Goal: Information Seeking & Learning: Learn about a topic

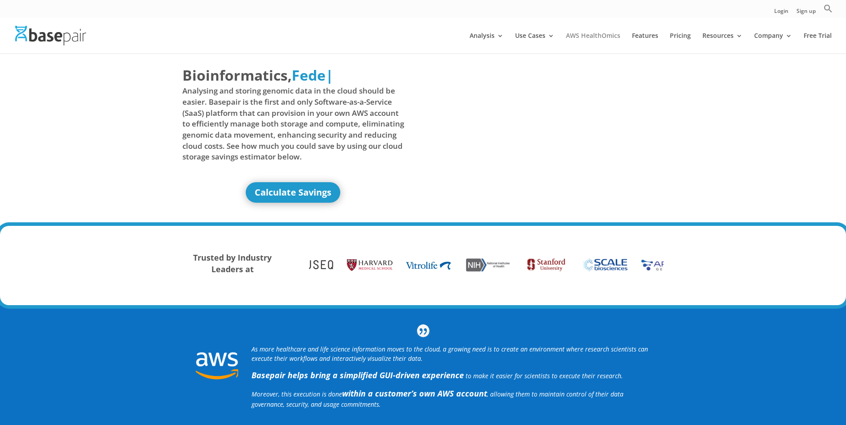
click at [603, 34] on link "AWS HealthOmics" at bounding box center [593, 43] width 54 height 21
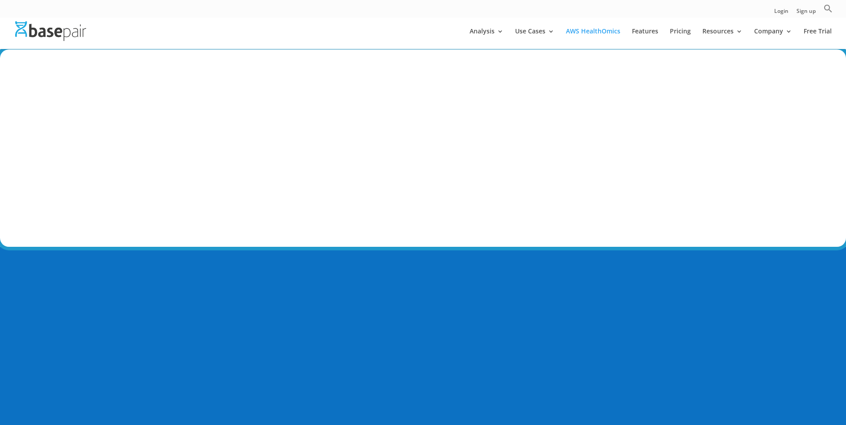
click at [672, 27] on div at bounding box center [436, 31] width 846 height 36
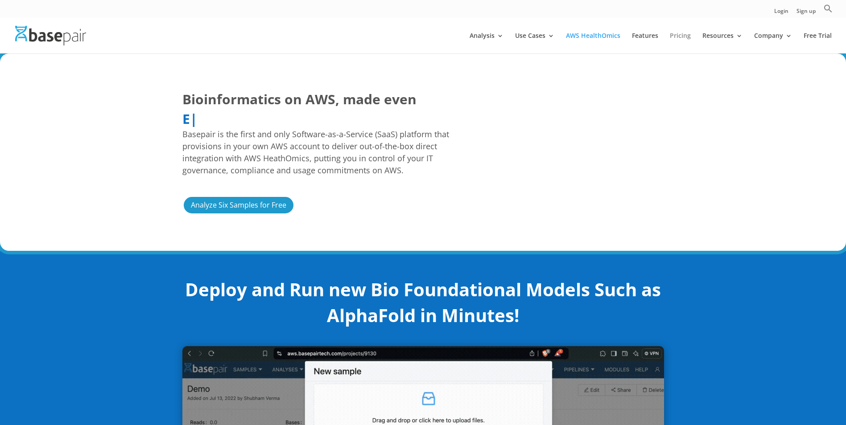
click at [682, 35] on link "Pricing" at bounding box center [680, 43] width 21 height 21
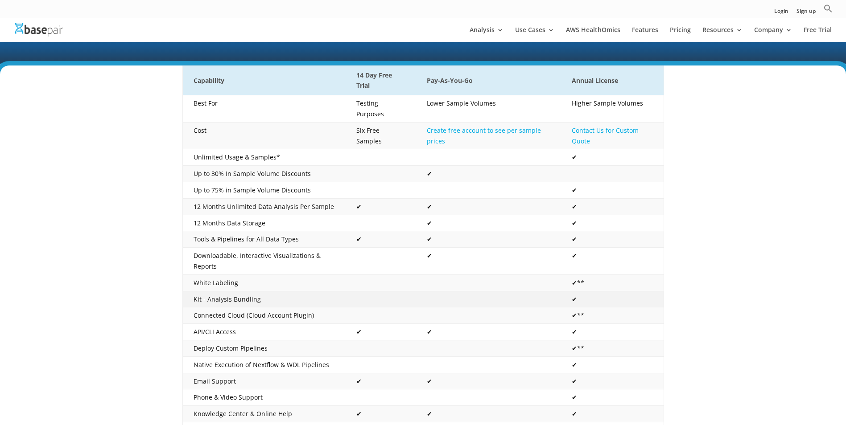
scroll to position [134, 0]
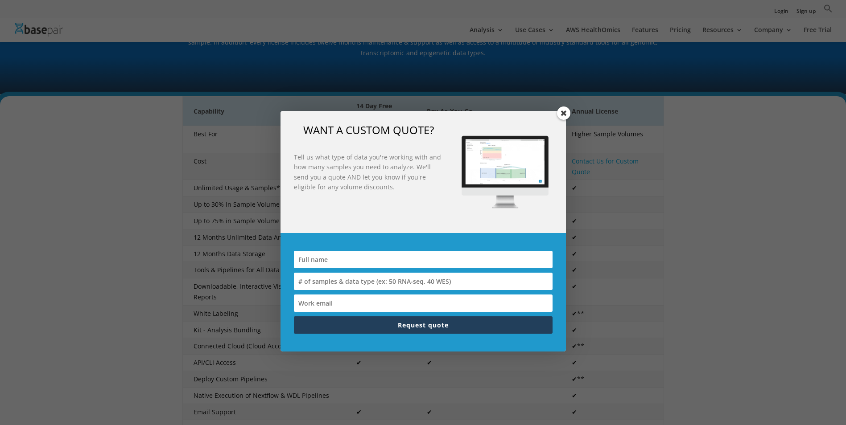
click at [557, 112] on span at bounding box center [563, 113] width 13 height 13
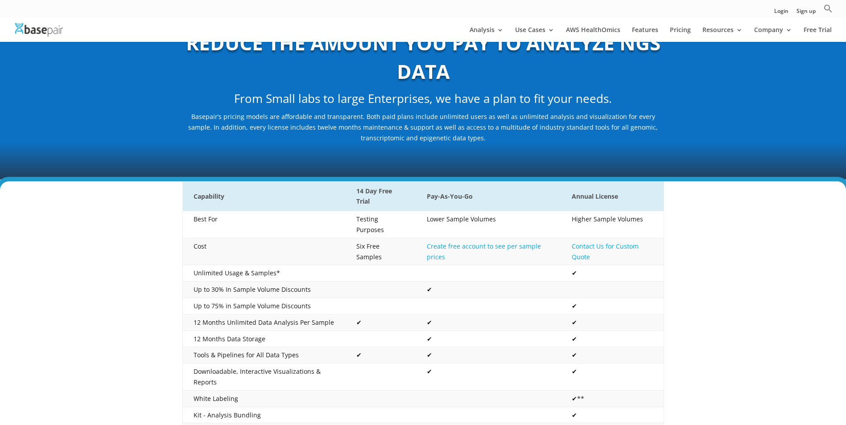
scroll to position [0, 0]
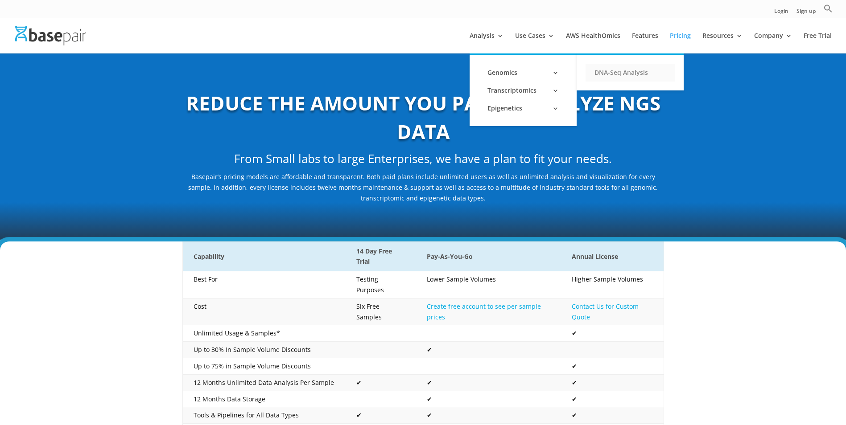
click at [616, 73] on link "DNA-Seq Analysis" at bounding box center [629, 73] width 89 height 18
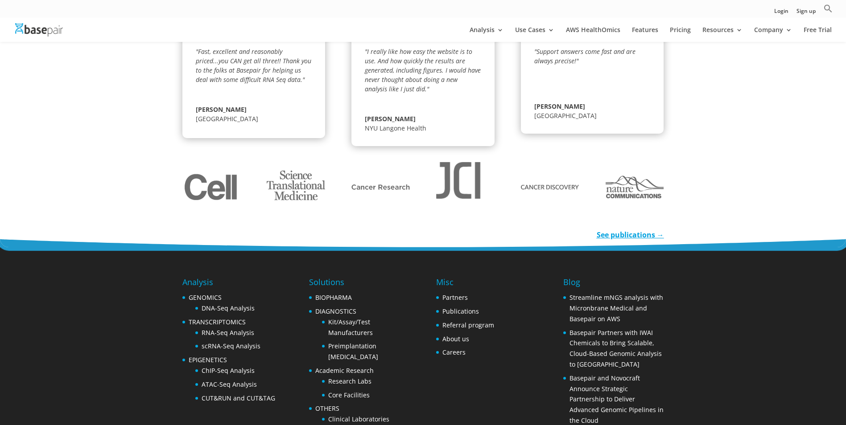
scroll to position [1333, 0]
